Goal: Task Accomplishment & Management: Use online tool/utility

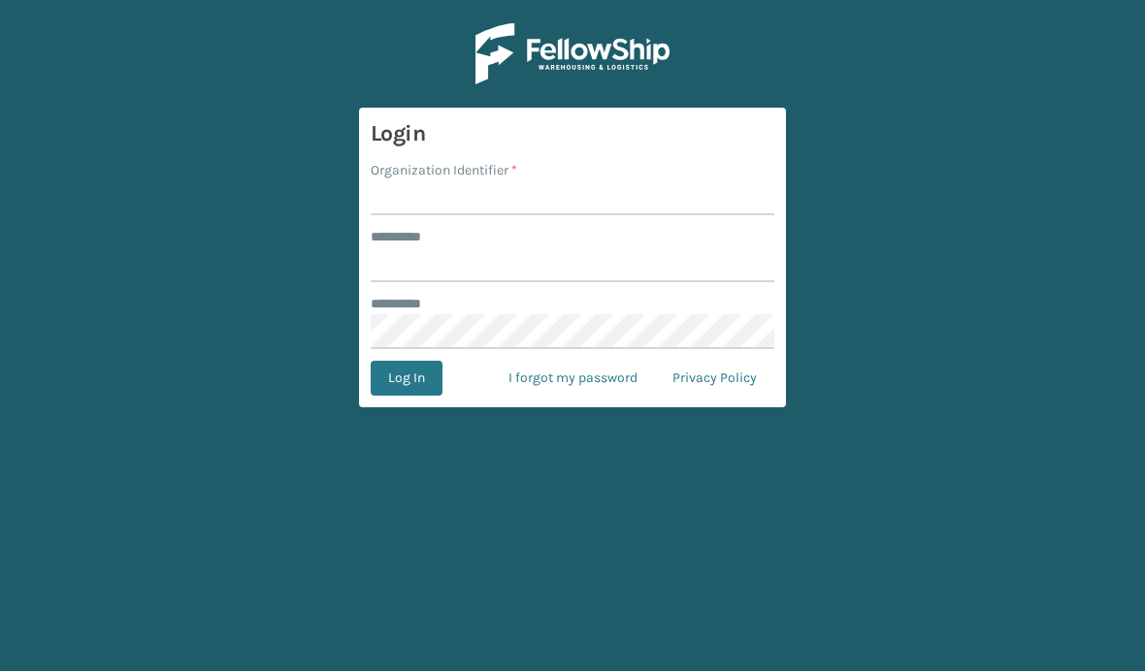
click at [450, 203] on input "Organization Identifier *" at bounding box center [573, 197] width 404 height 35
click at [424, 204] on input "Organization Identifier *" at bounding box center [573, 197] width 404 height 35
type input "Brightech"
click at [410, 275] on input "******** *" at bounding box center [573, 264] width 404 height 35
type input "******"
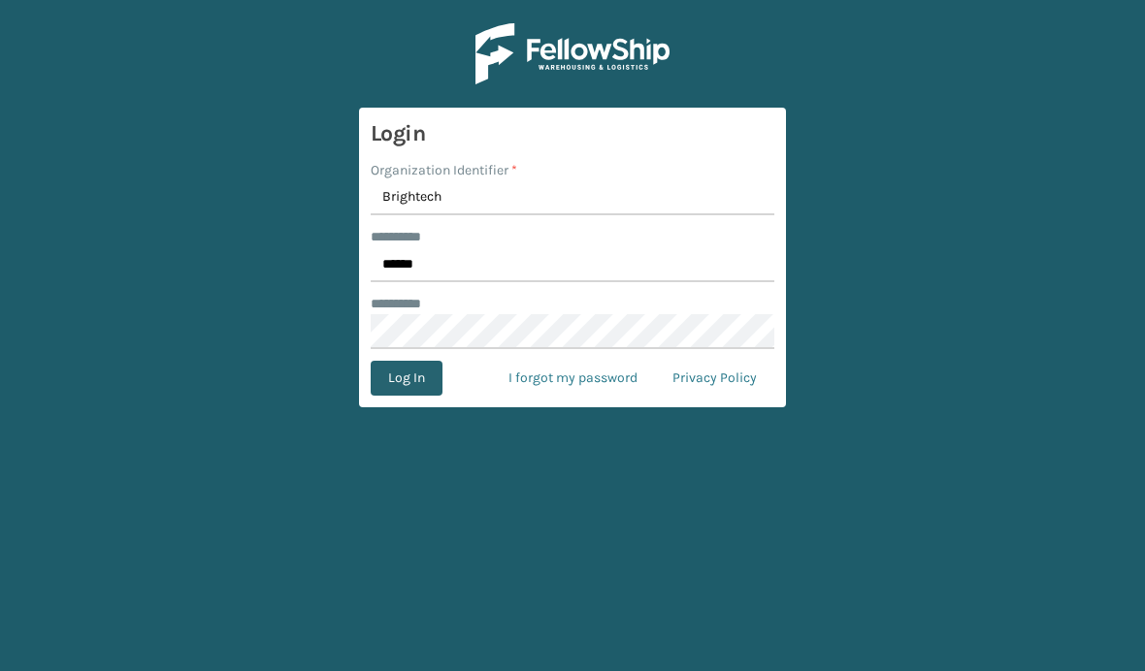
click at [395, 370] on button "Log In" at bounding box center [407, 378] width 72 height 35
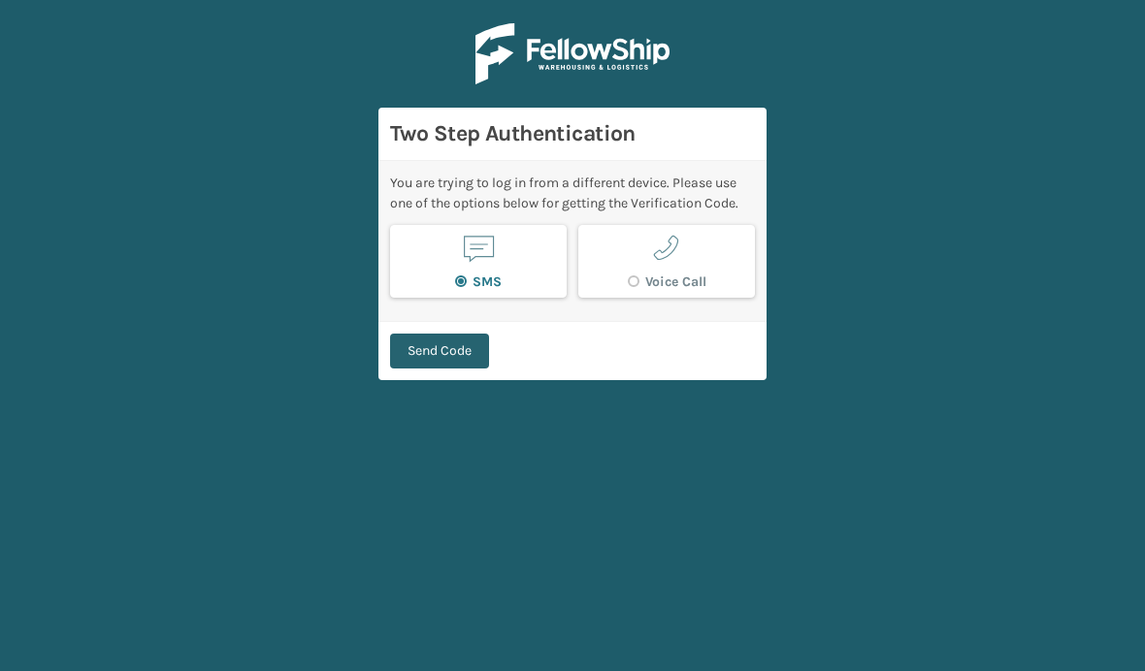
click at [409, 343] on button "Send Code" at bounding box center [439, 351] width 99 height 35
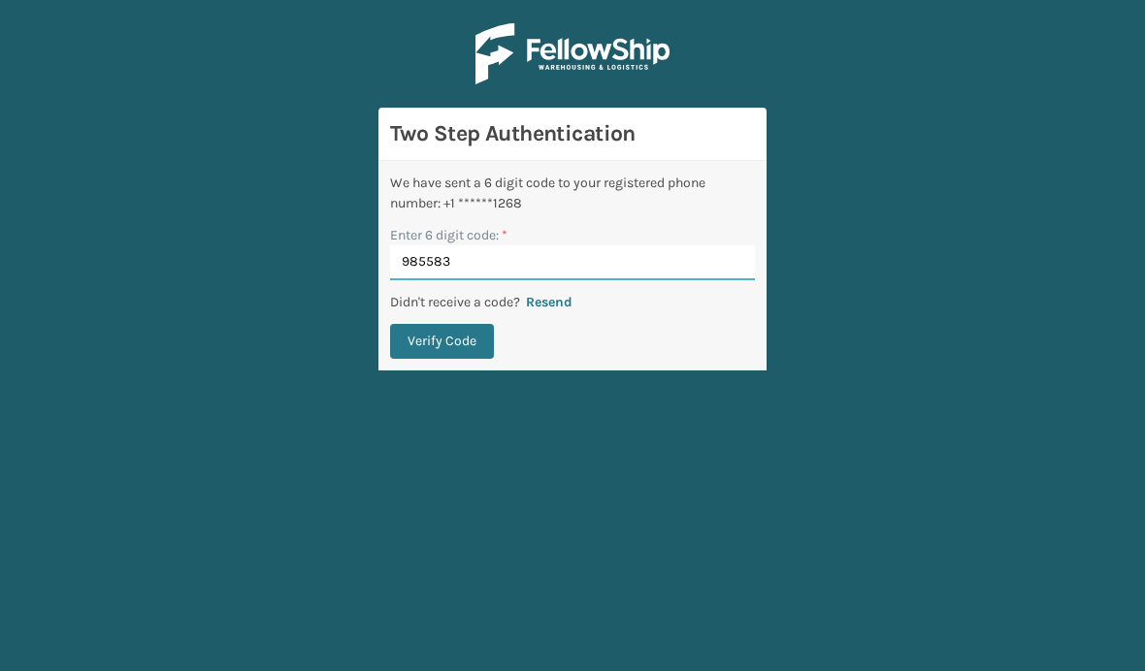
type input "985583"
click at [441, 341] on button "Verify Code" at bounding box center [442, 341] width 104 height 35
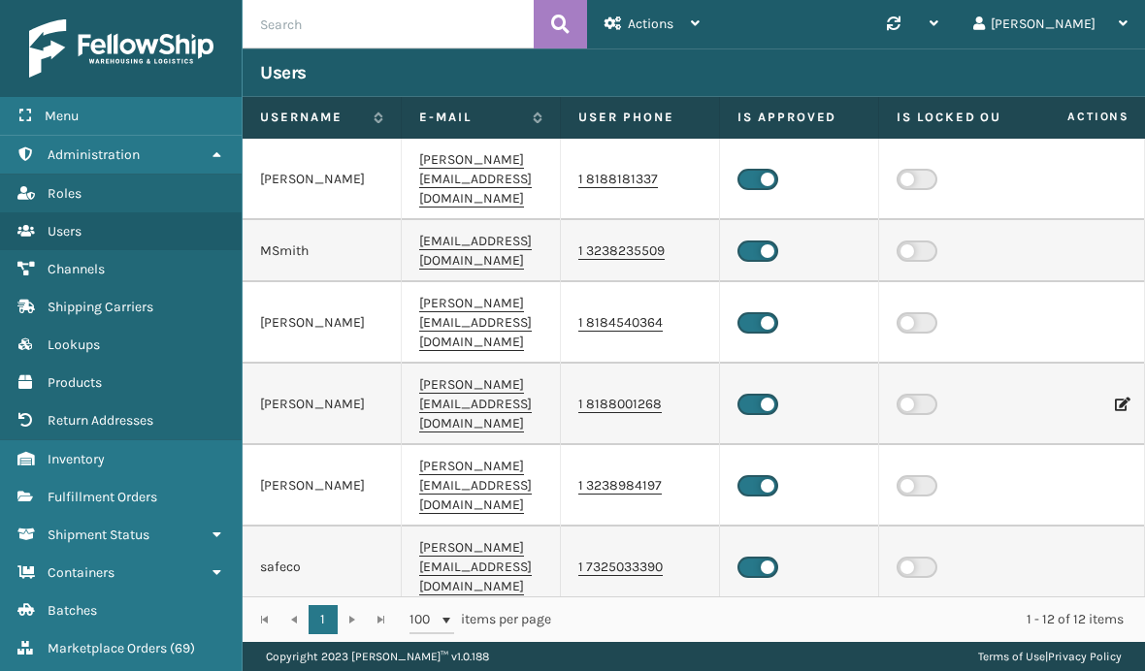
click at [319, 10] on input "text" at bounding box center [388, 24] width 291 height 49
type input "73734"
